Goal: Task Accomplishment & Management: Manage account settings

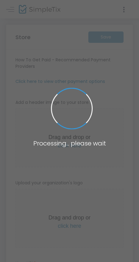
type input "[URL]"
type input "[PERSON_NAME][EMAIL_ADDRESS][DOMAIN_NAME]"
type input "6.000 %"
radio input "true"
radio input "false"
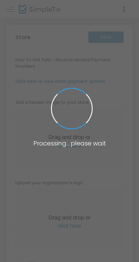
radio input "true"
type input "2"
type input "11:30 PM"
type input "1"
type input "Evolved Catering & Events"
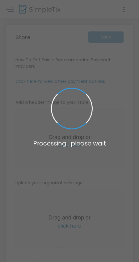
type input "9736470695"
type input "[PERSON_NAME][EMAIL_ADDRESS][DOMAIN_NAME]"
type input "[DOMAIN_NAME][URL]"
type input "evolved_catering"
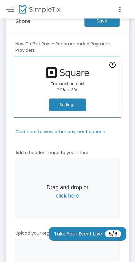
scroll to position [31, 0]
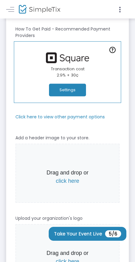
click at [92, 119] on m-panel-subtitle "Click here to view other payment options" at bounding box center [59, 117] width 89 height 6
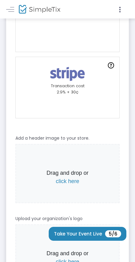
scroll to position [0, 0]
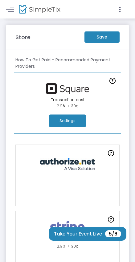
click at [103, 41] on m-button "Save" at bounding box center [101, 36] width 35 height 11
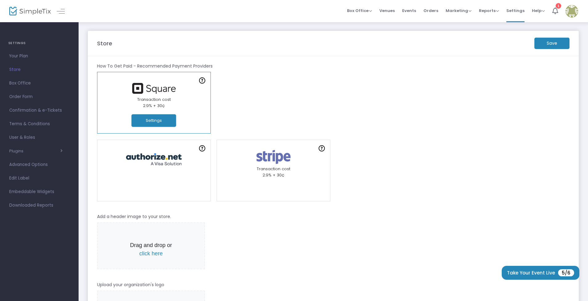
click at [138, 42] on m-button "Save" at bounding box center [552, 43] width 35 height 11
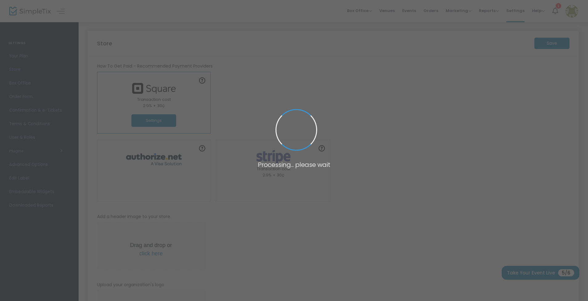
type input "1"
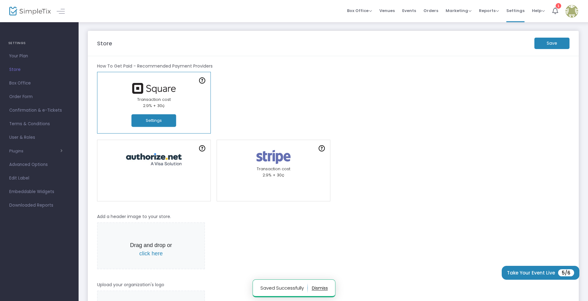
click at [138, 123] on button "Settings" at bounding box center [154, 120] width 45 height 13
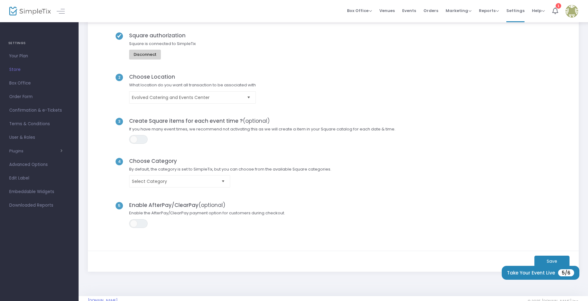
scroll to position [57, 0]
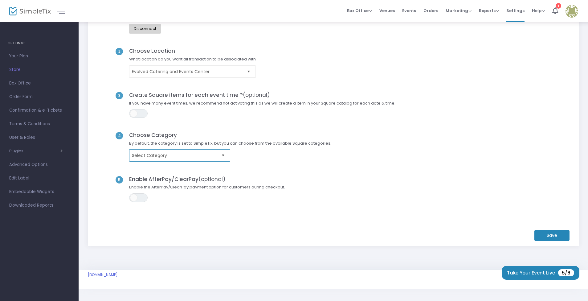
click at [138, 161] on kendo-dropdownlist "Select Category" at bounding box center [179, 155] width 101 height 12
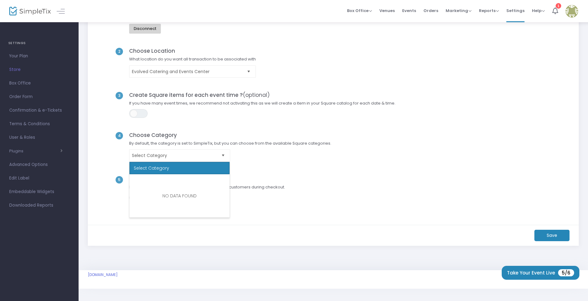
click at [138, 166] on div "4 Choose Category By default, the category is set to SimpleTix, but you can cho…" at bounding box center [334, 154] width 474 height 44
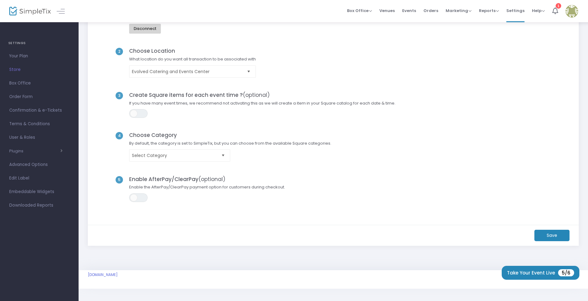
click at [138, 238] on m-button "Save" at bounding box center [552, 235] width 35 height 11
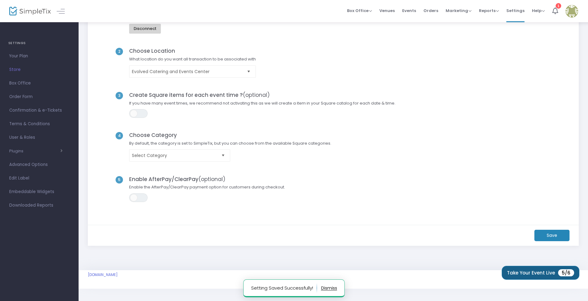
click at [138, 262] on button "Take Your Event Live 5/6" at bounding box center [541, 273] width 78 height 14
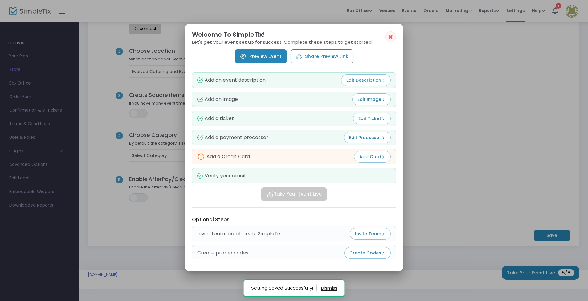
scroll to position [0, 0]
click at [138, 155] on span "Add Card" at bounding box center [373, 157] width 26 height 6
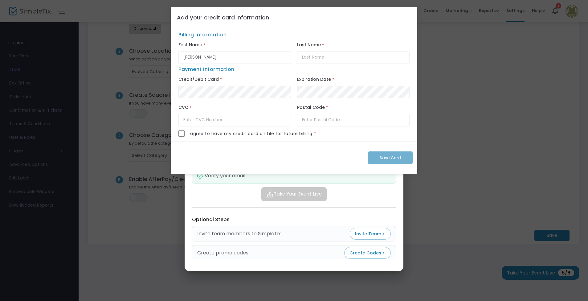
type input "[PERSON_NAME]"
click at [138, 99] on div "Expiration Date *" at bounding box center [353, 88] width 119 height 27
click at [138, 115] on input "text" at bounding box center [235, 120] width 113 height 13
type input "087"
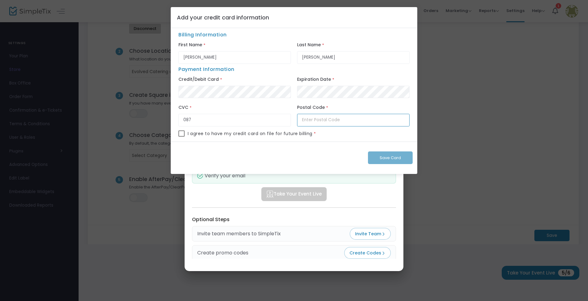
click at [138, 120] on input "text" at bounding box center [353, 120] width 113 height 13
type input "21047"
drag, startPoint x: 186, startPoint y: 131, endPoint x: 184, endPoint y: 134, distance: 3.6
click at [138, 131] on div "I agree to have my credit card on file for future billing *" at bounding box center [294, 135] width 231 height 11
click at [138, 134] on span at bounding box center [182, 133] width 6 height 6
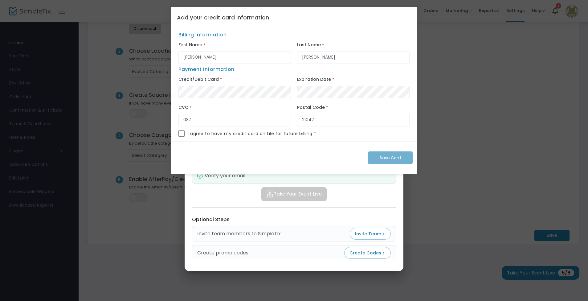
click at [138, 137] on input "checkbox" at bounding box center [181, 137] width 0 height 0
checkbox input "true"
click at [138, 159] on span "Save Card" at bounding box center [390, 158] width 21 height 6
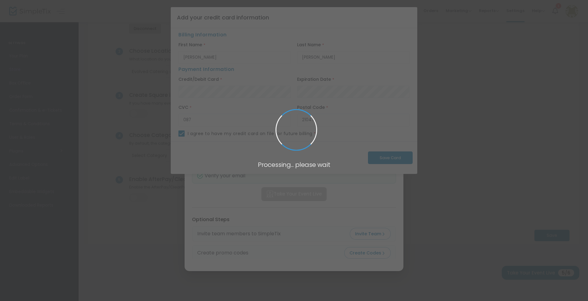
checkbox input "false"
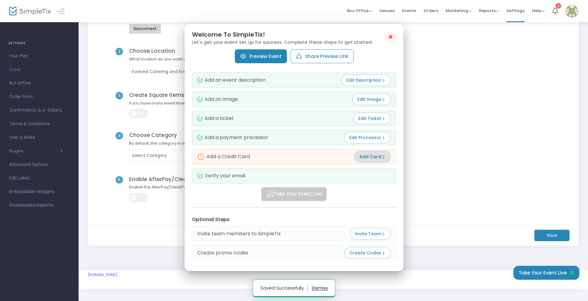
scroll to position [57, 0]
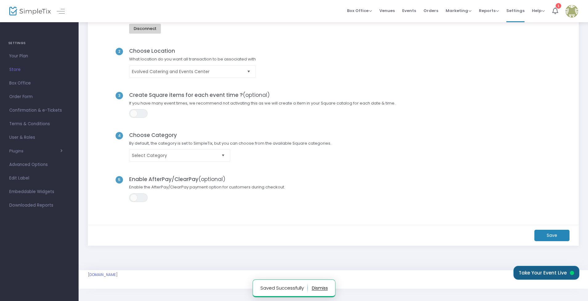
click at [138, 262] on button "Take Your Event Live" at bounding box center [547, 273] width 66 height 14
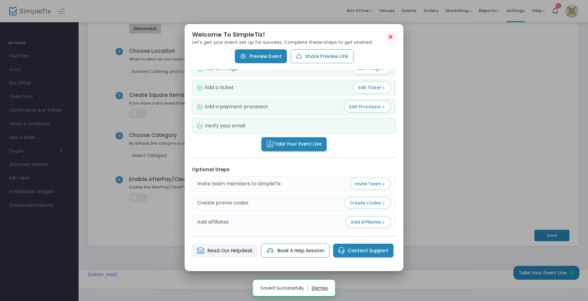
scroll to position [33, 0]
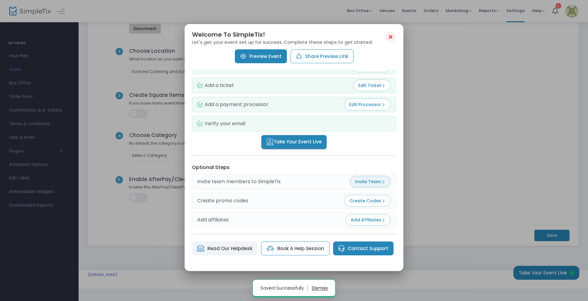
click at [138, 179] on span "Invite Team" at bounding box center [370, 182] width 31 height 6
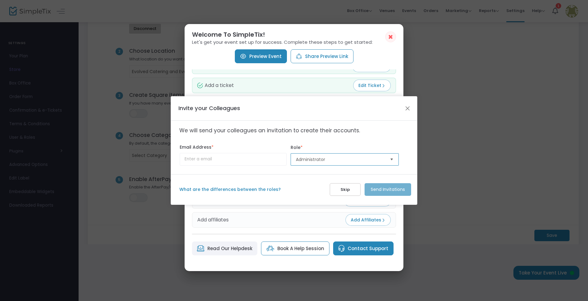
click at [138, 161] on span "Administrator" at bounding box center [340, 159] width 89 height 6
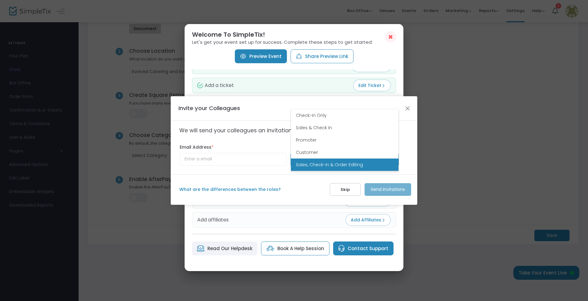
scroll to position [0, 0]
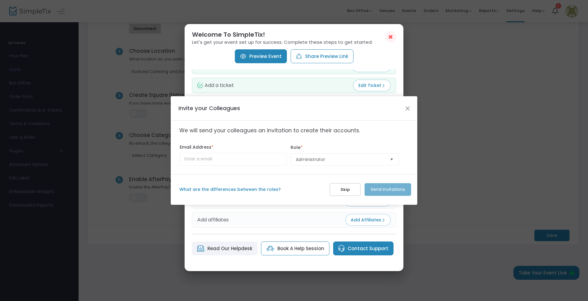
click at [138, 187] on label "What are the differences between the roles?" at bounding box center [253, 189] width 148 height 6
click at [138, 189] on label "What are the differences between the roles?" at bounding box center [253, 189] width 148 height 6
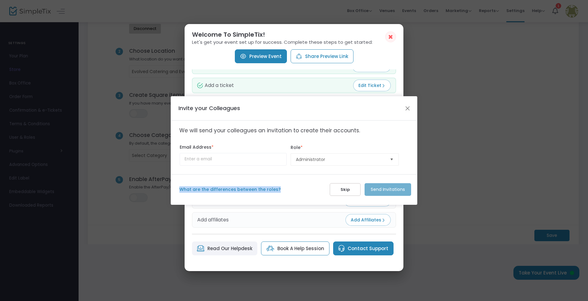
drag, startPoint x: 226, startPoint y: 189, endPoint x: 243, endPoint y: 190, distance: 17.0
click at [138, 190] on label "What are the differences between the roles?" at bounding box center [253, 189] width 148 height 6
click at [138, 157] on span "Administrator" at bounding box center [340, 159] width 89 height 6
click at [138, 158] on input at bounding box center [233, 159] width 107 height 13
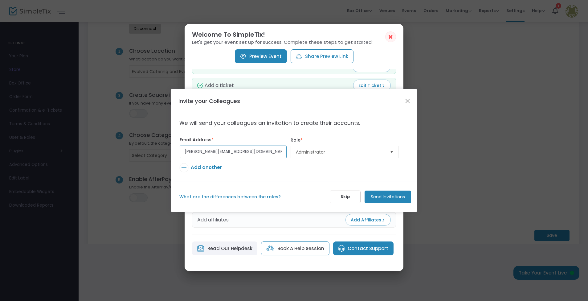
type input "[PERSON_NAME][EMAIL_ADDRESS][DOMAIN_NAME]"
click at [138, 191] on div "What are the differences between the roles? Skip Send Invitations" at bounding box center [294, 197] width 247 height 31
click at [138, 198] on label "What are the differences between the roles?" at bounding box center [253, 197] width 148 height 6
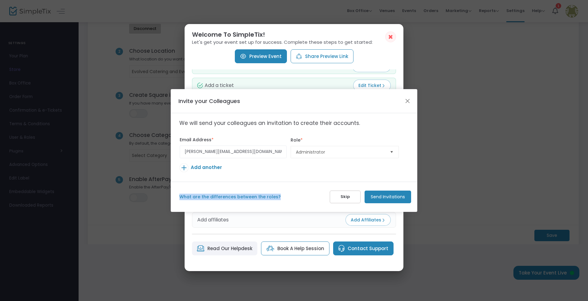
click at [138, 198] on label "What are the differences between the roles?" at bounding box center [253, 197] width 148 height 6
drag, startPoint x: 241, startPoint y: 198, endPoint x: 307, endPoint y: 165, distance: 73.6
click at [138, 165] on td "Add another" at bounding box center [293, 170] width 229 height 15
click at [138, 151] on span "Administrator" at bounding box center [340, 152] width 89 height 6
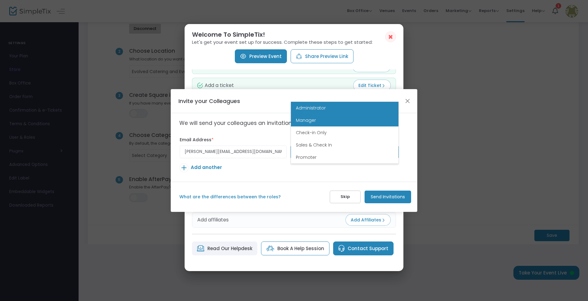
click at [138, 123] on li "Manager" at bounding box center [345, 120] width 108 height 12
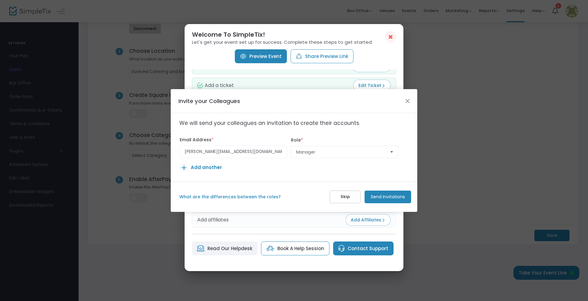
click at [138, 194] on m-button "Send Invitations" at bounding box center [388, 197] width 47 height 13
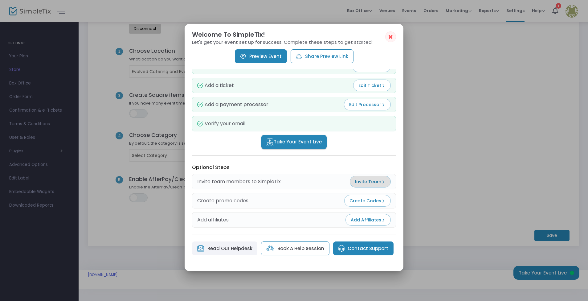
click at [138, 225] on button "Add Affiliates" at bounding box center [368, 220] width 45 height 12
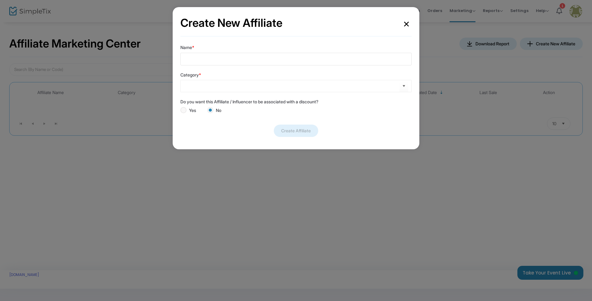
click at [138, 25] on button "×" at bounding box center [406, 23] width 10 height 17
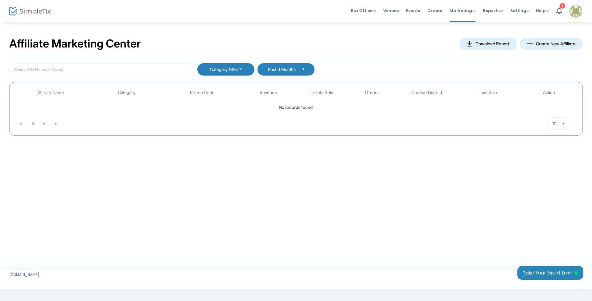
click at [138, 192] on div "Affiliate Marketing Center Download Report Create New Affiliate Category Filter…" at bounding box center [296, 146] width 592 height 249
click at [138, 262] on button "Take Your Event Live" at bounding box center [550, 273] width 66 height 14
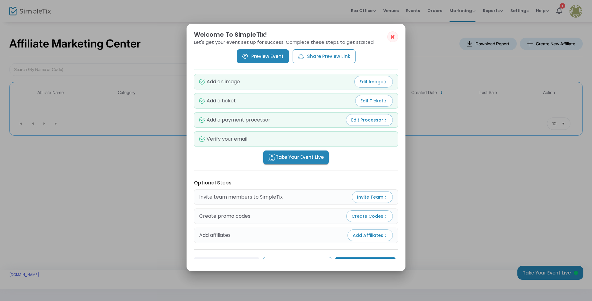
scroll to position [33, 0]
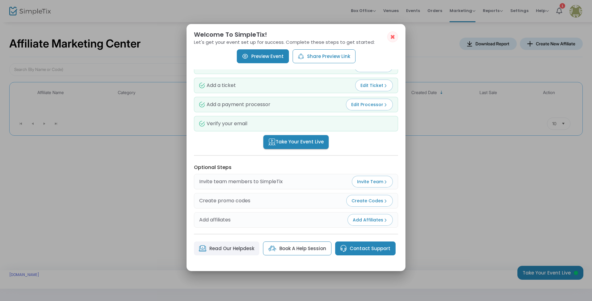
click at [138, 145] on span "Take Your Event Live" at bounding box center [296, 141] width 56 height 7
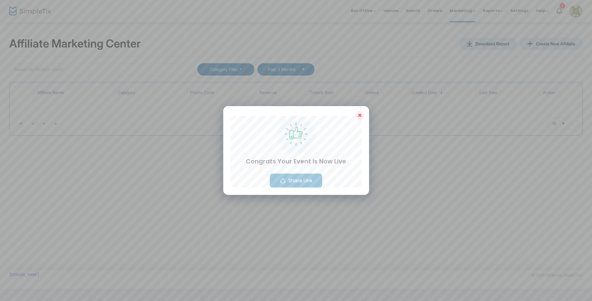
click at [138, 179] on button "Share Link" at bounding box center [296, 181] width 52 height 14
click at [138, 115] on span "✖" at bounding box center [360, 115] width 4 height 7
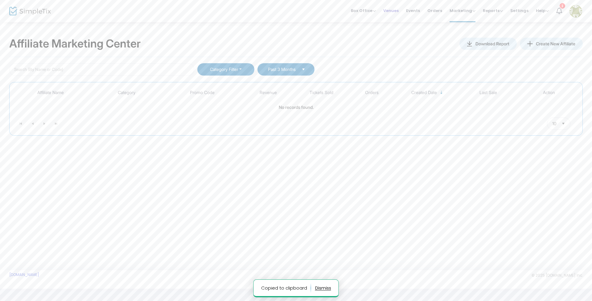
click at [138, 12] on li "Venues" at bounding box center [391, 11] width 23 height 22
click at [138, 11] on span "Events" at bounding box center [413, 11] width 14 height 16
